Goal: Find specific page/section: Find specific page/section

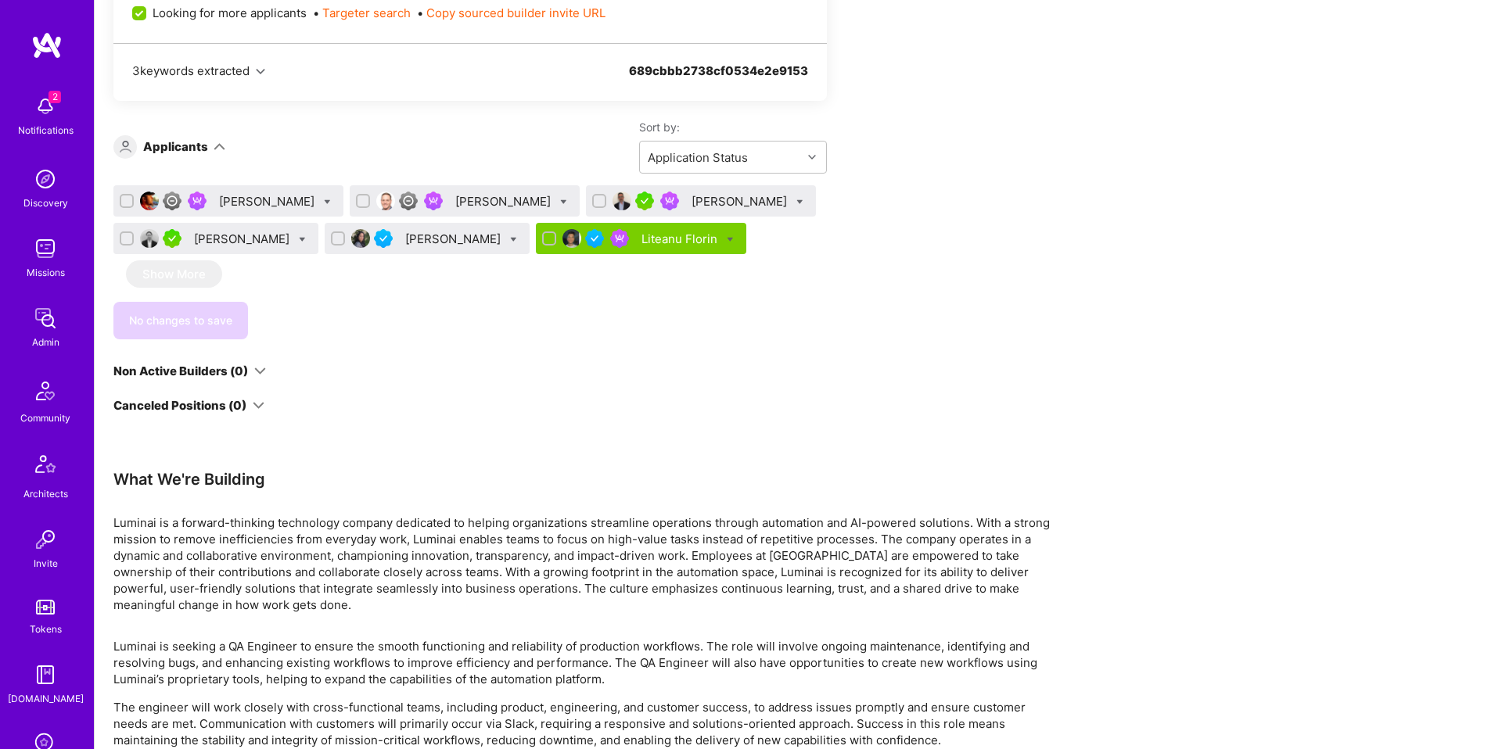
scroll to position [763, 0]
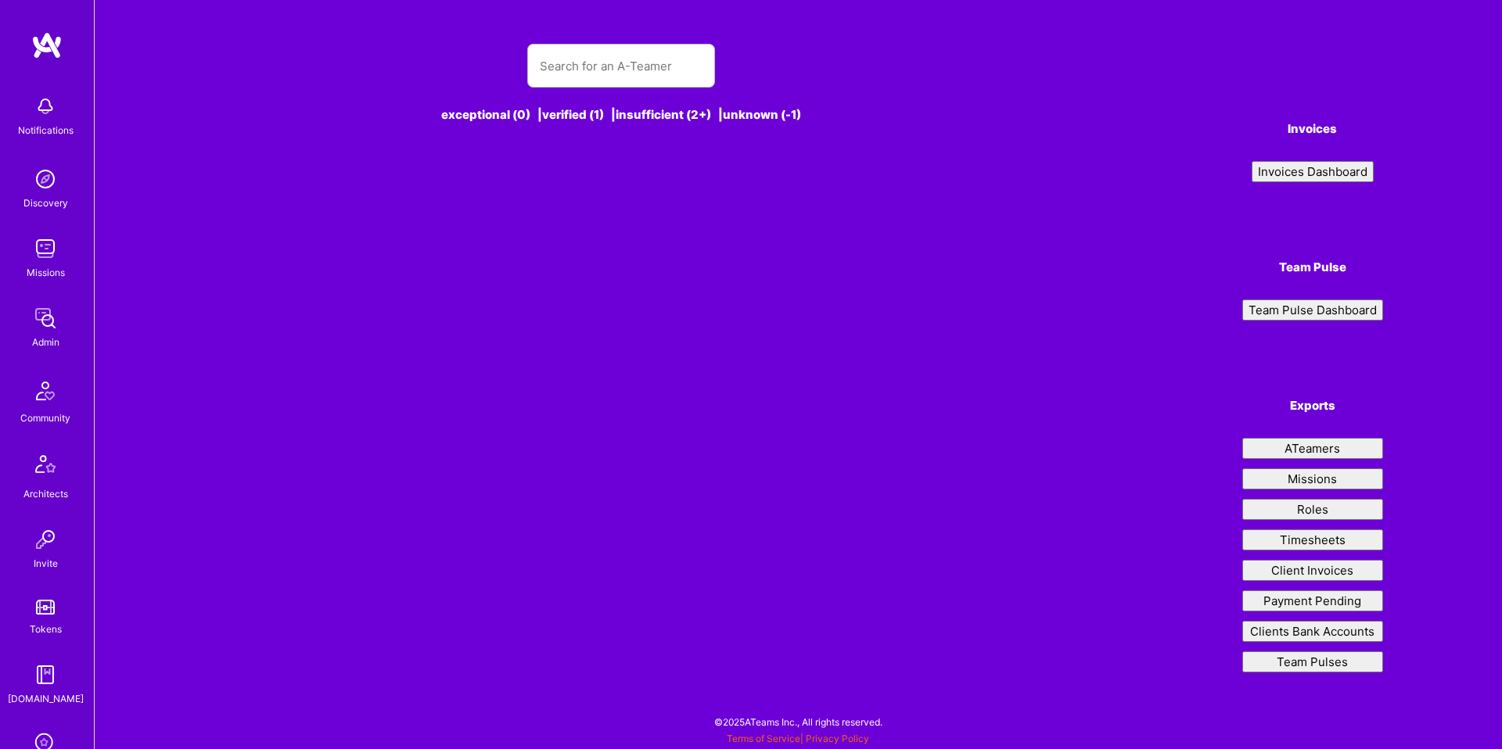
type input "[EMAIL_ADDRESS][DOMAIN_NAME]"
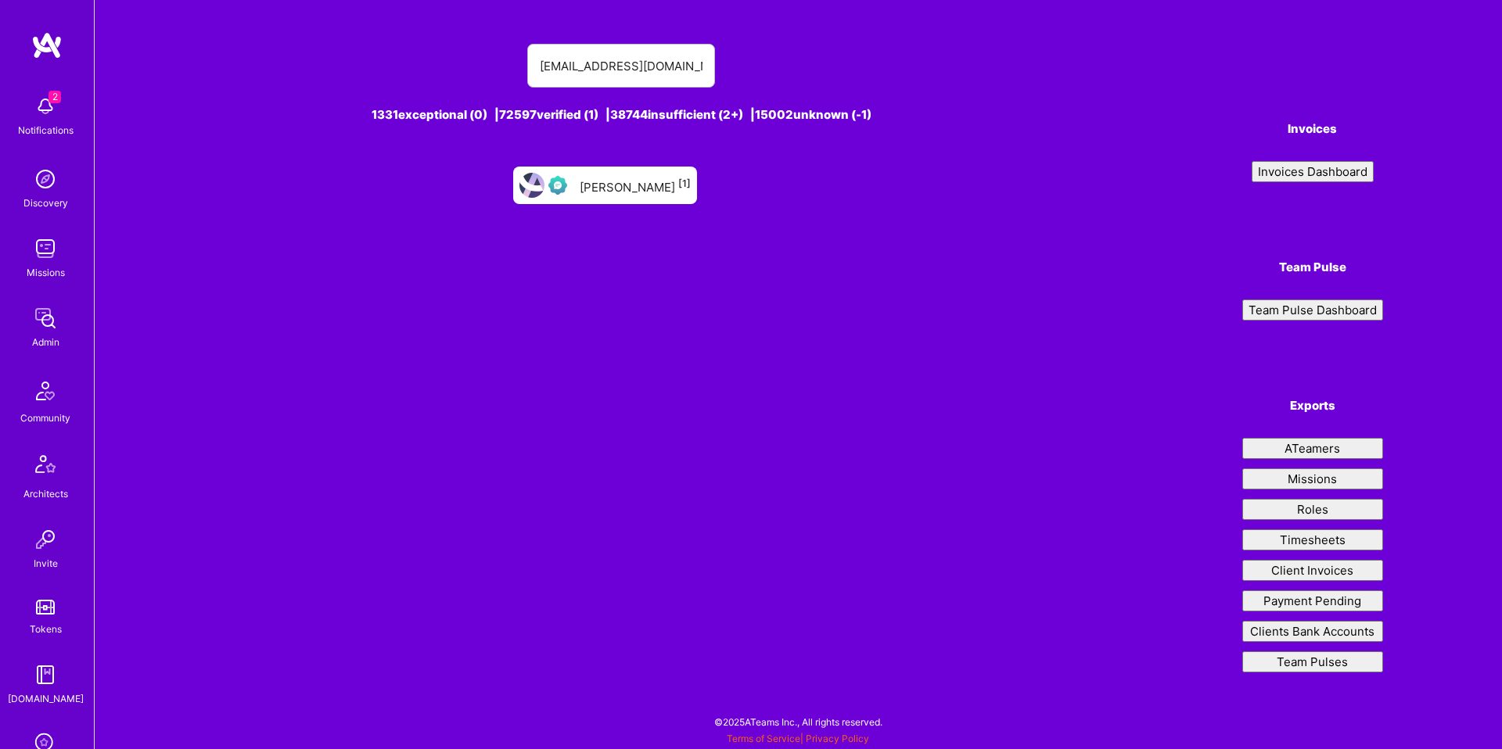
type input "[EMAIL_ADDRESS][DOMAIN_NAME]"
click at [605, 180] on div "[PERSON_NAME] [1]" at bounding box center [635, 185] width 111 height 20
